Goal: Information Seeking & Learning: Learn about a topic

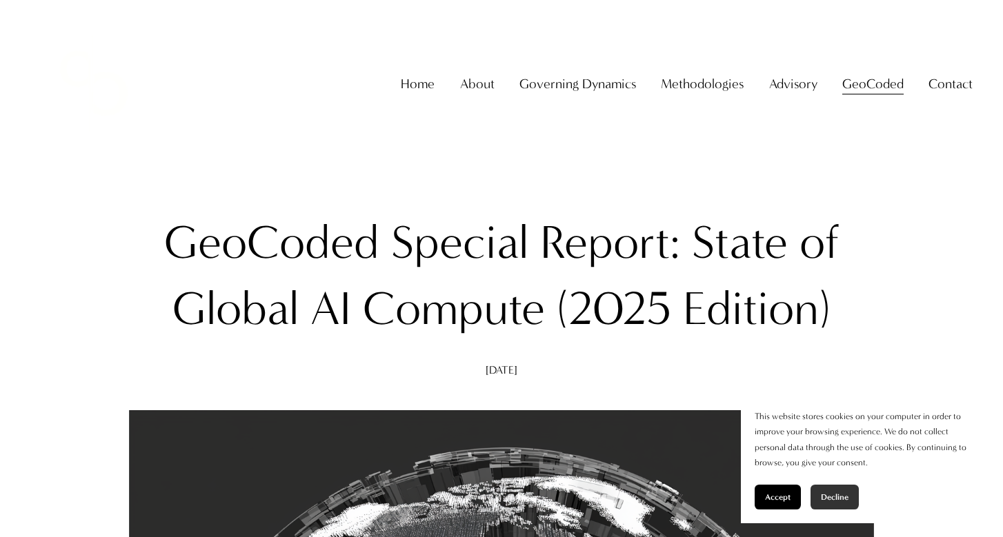
click at [831, 492] on button "Decline" at bounding box center [835, 497] width 48 height 25
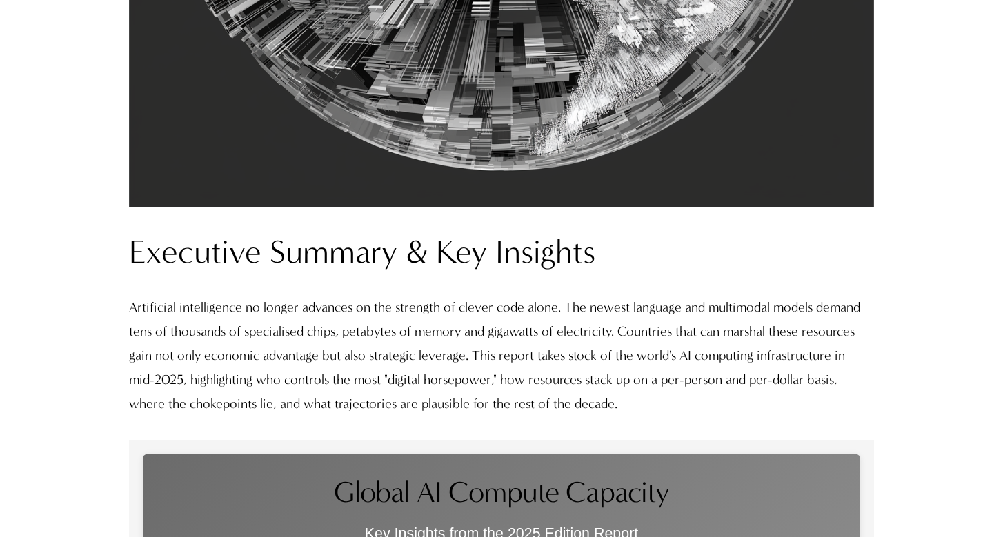
scroll to position [966, 0]
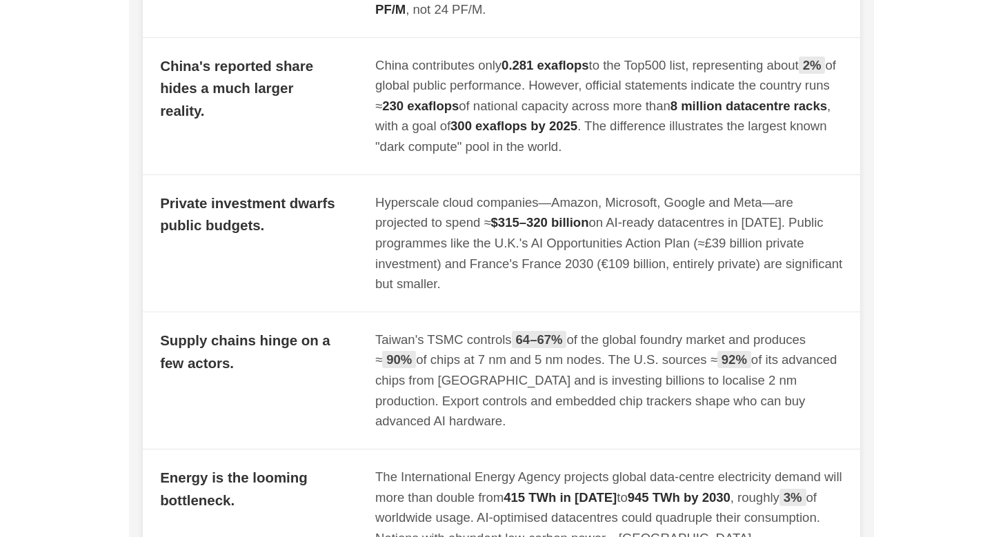
scroll to position [1926, 0]
